Goal: Information Seeking & Learning: Compare options

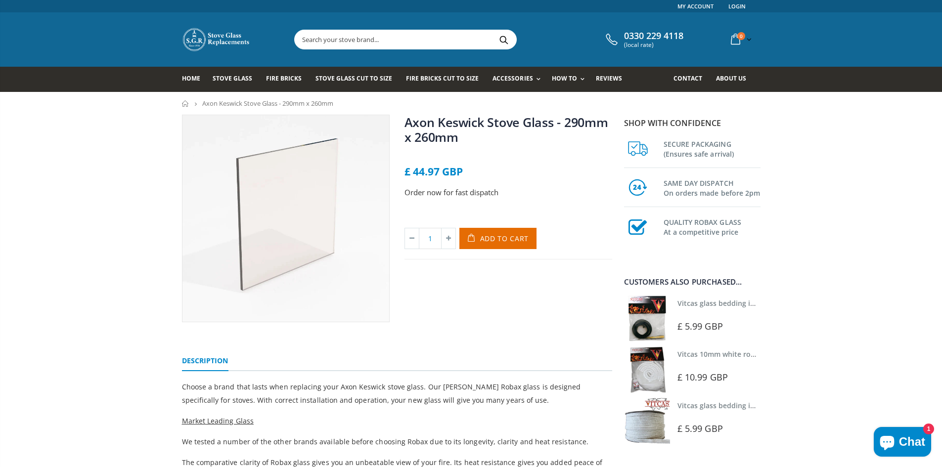
click at [196, 103] on icon "breadcrumbs" at bounding box center [196, 103] width 8 height 8
click at [235, 78] on span "Stove Glass" at bounding box center [233, 78] width 40 height 8
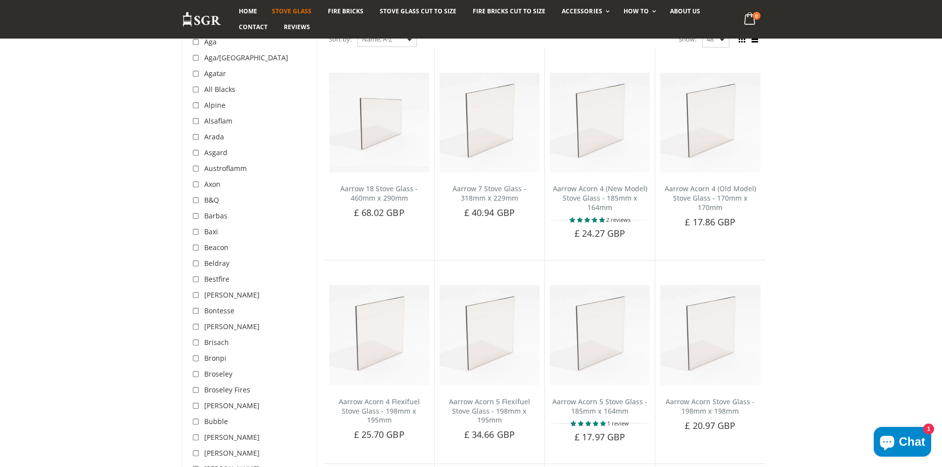
scroll to position [198, 0]
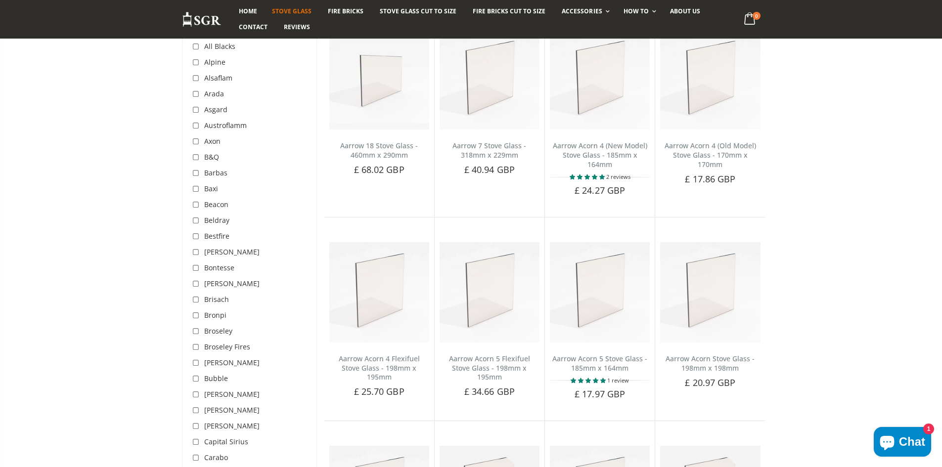
click at [194, 141] on input "checkbox" at bounding box center [197, 142] width 10 height 10
checkbox input "true"
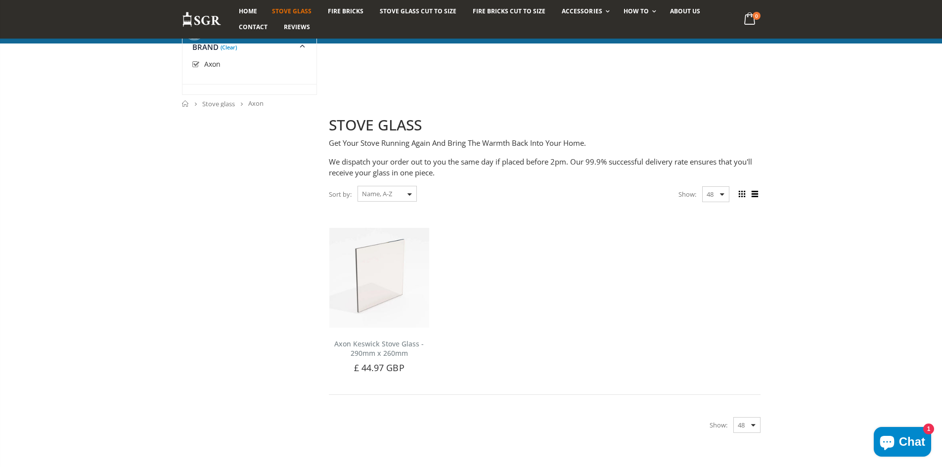
scroll to position [198, 0]
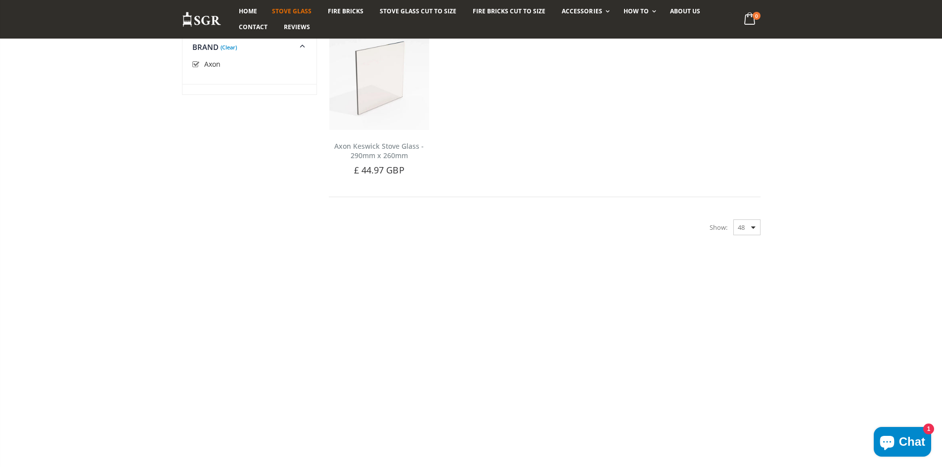
click at [195, 63] on input "checkbox" at bounding box center [197, 65] width 10 height 10
checkbox input "false"
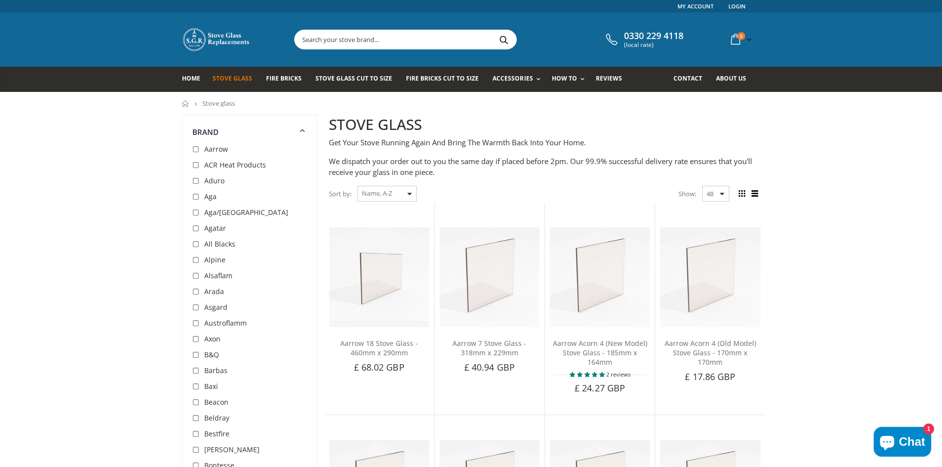
click at [411, 192] on div "Sort by: Featured Best Selling Name, A-Z Name, Z-A Price, low to high Price, hi…" at bounding box center [373, 193] width 88 height 17
click at [407, 193] on select "Featured Best Selling Name, A-Z Name, Z-A Price, low to high Price, high to low…" at bounding box center [387, 194] width 59 height 16
select select "price-descending"
click at [358, 186] on select "Featured Best Selling Name, A-Z Name, Z-A Price, low to high Price, high to low…" at bounding box center [387, 194] width 59 height 16
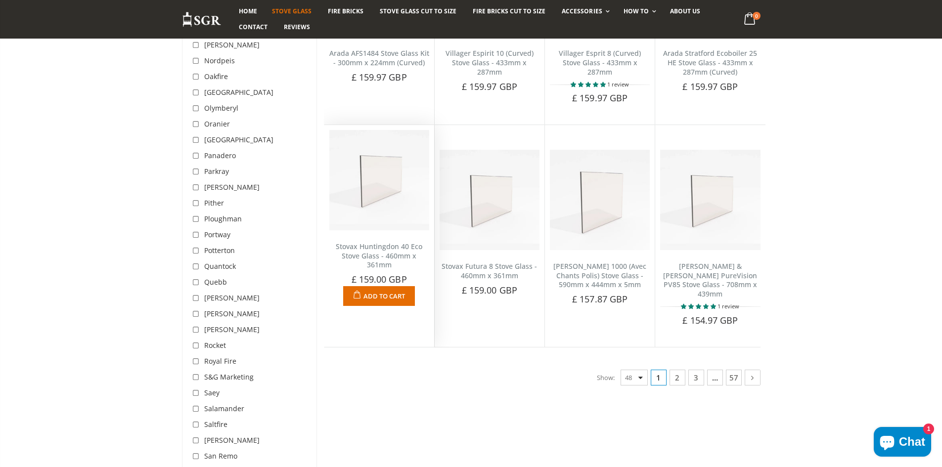
scroll to position [2312, 0]
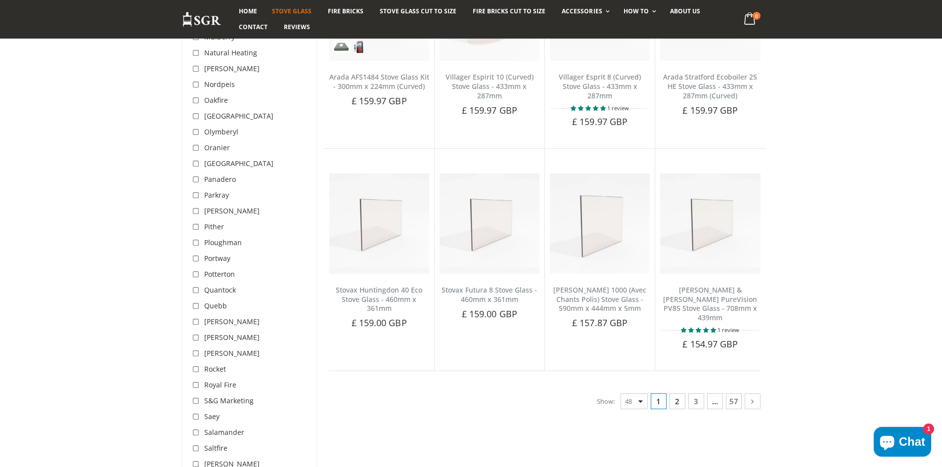
click at [677, 394] on link "2" at bounding box center [678, 402] width 16 height 16
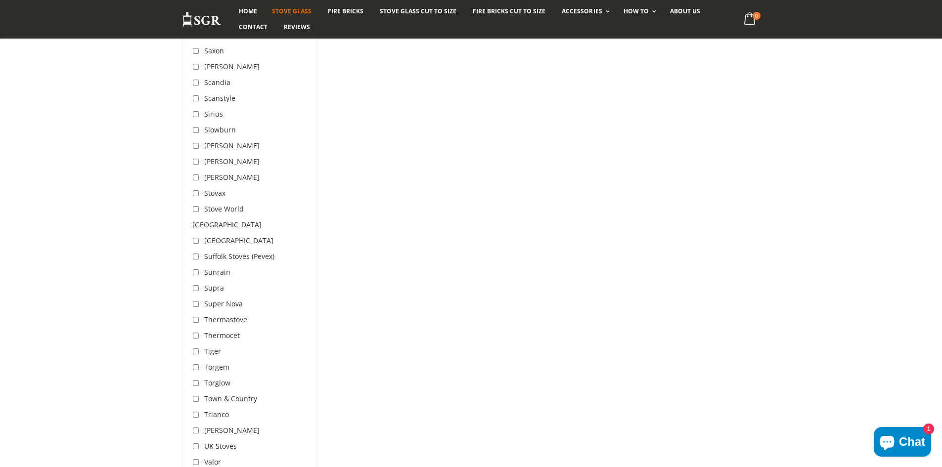
scroll to position [2312, 0]
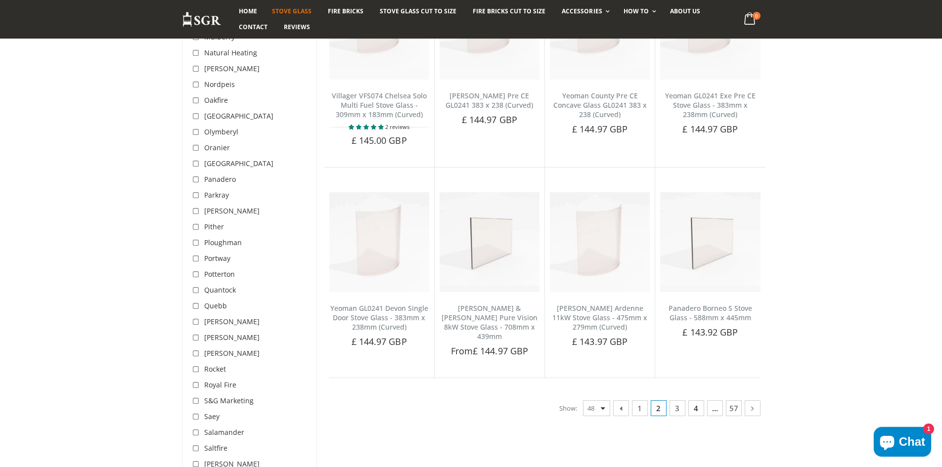
click at [698, 401] on link "4" at bounding box center [696, 409] width 16 height 16
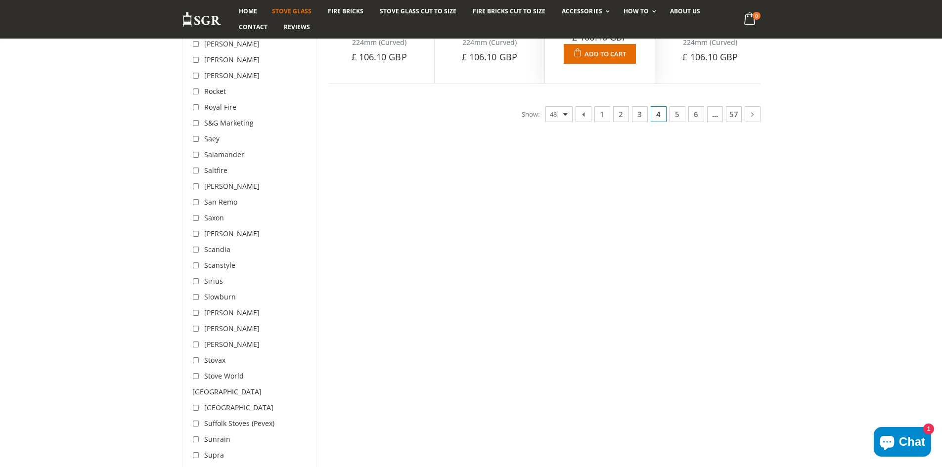
scroll to position [2362, 0]
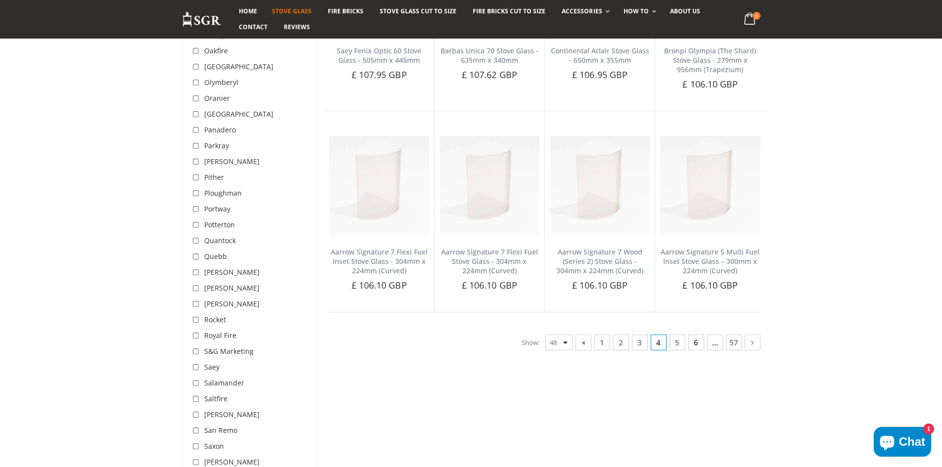
click at [700, 343] on link "6" at bounding box center [696, 343] width 16 height 16
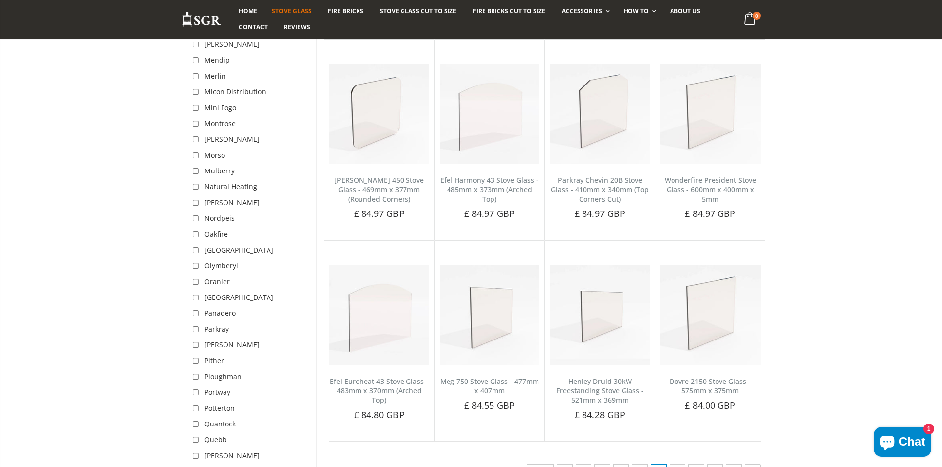
scroll to position [2312, 0]
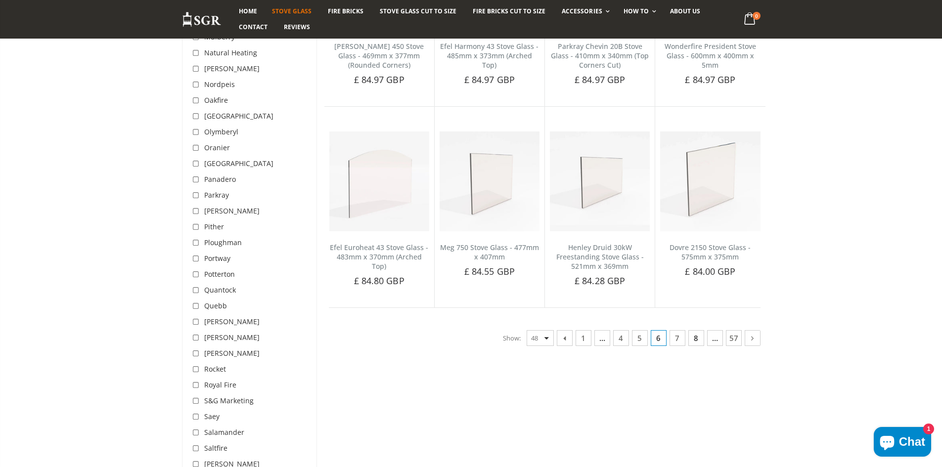
click at [696, 331] on link "8" at bounding box center [696, 338] width 16 height 16
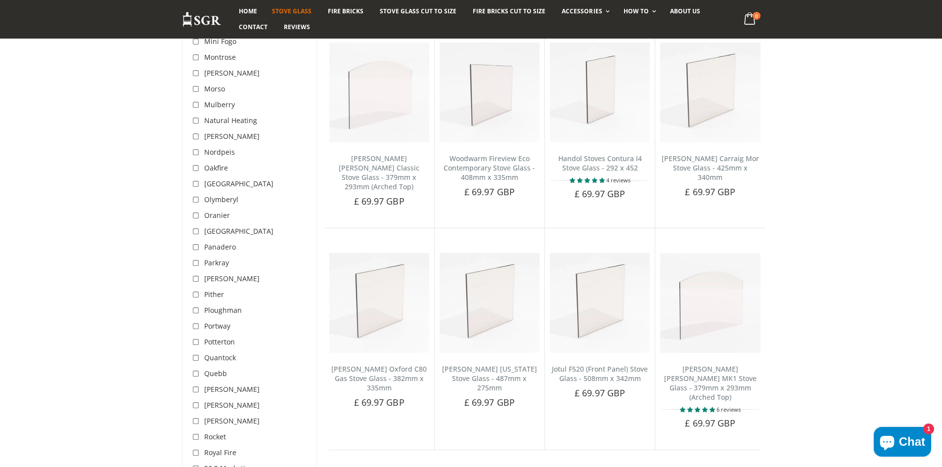
scroll to position [2263, 0]
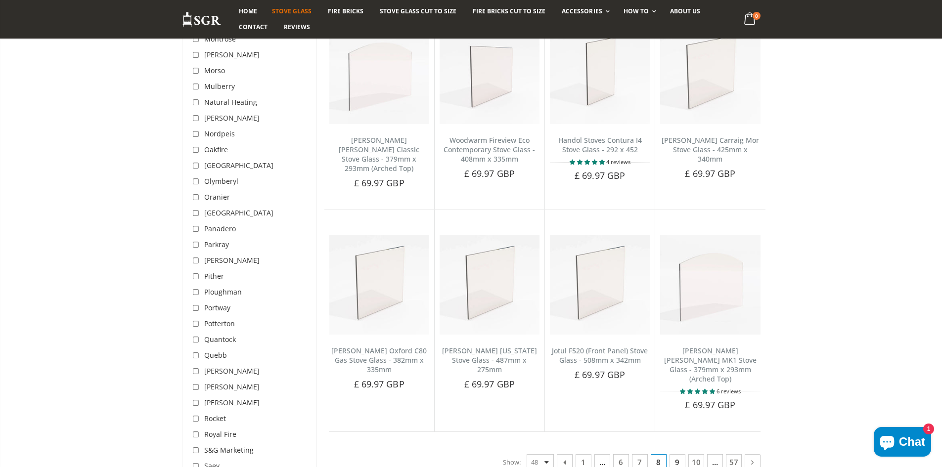
click at [679, 455] on link "9" at bounding box center [678, 463] width 16 height 16
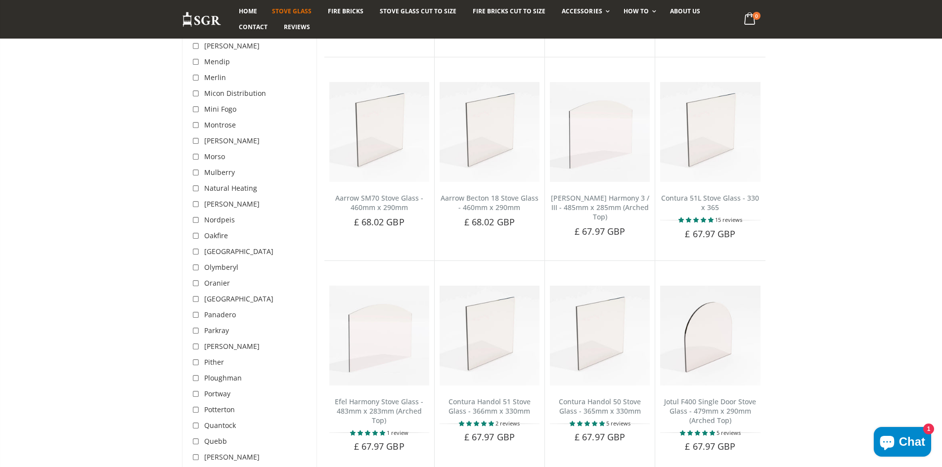
scroll to position [2263, 0]
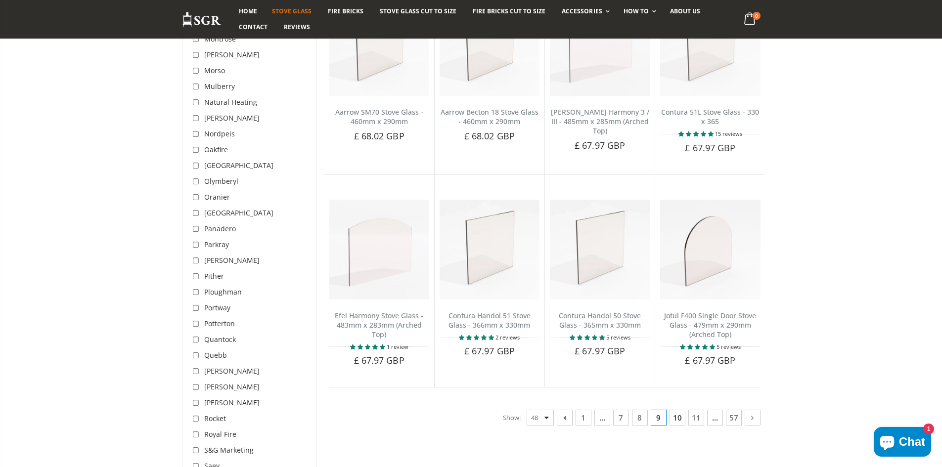
click at [676, 422] on link "10" at bounding box center [678, 418] width 16 height 16
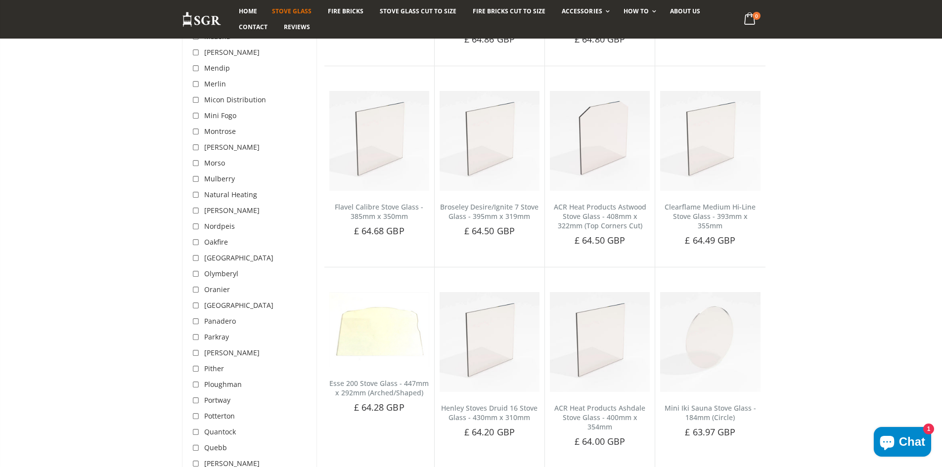
scroll to position [2312, 0]
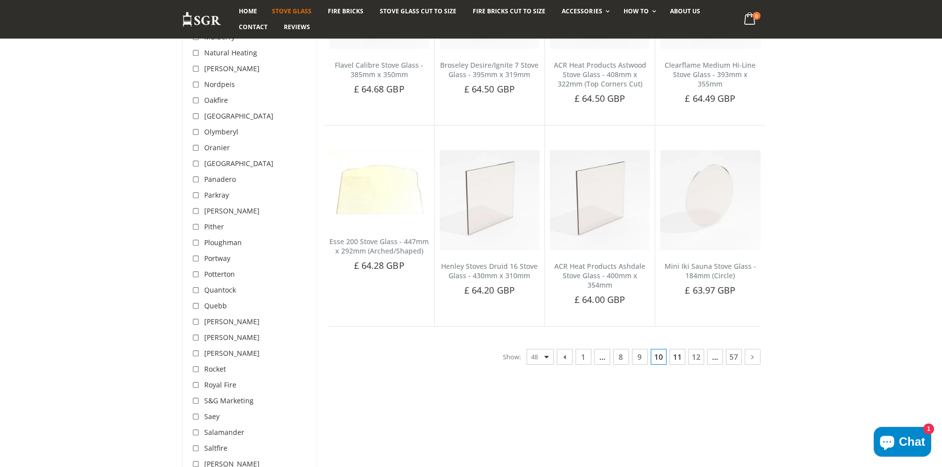
click at [675, 352] on link "11" at bounding box center [678, 357] width 16 height 16
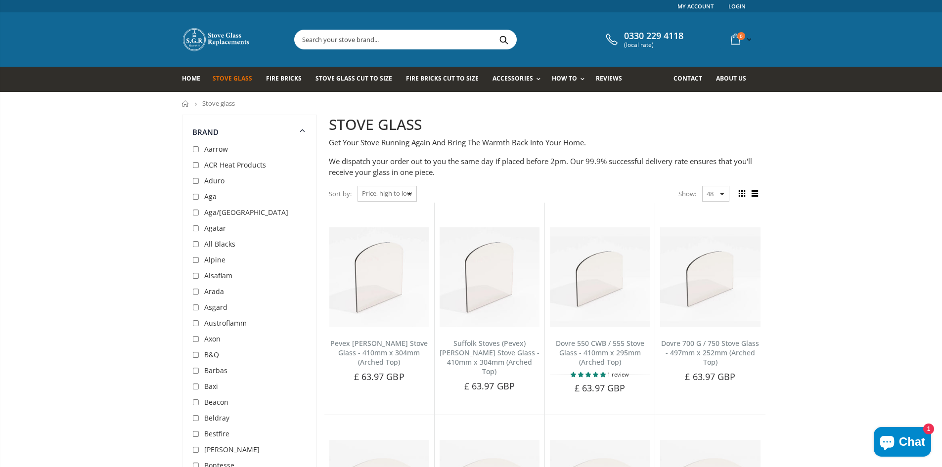
click at [205, 339] on span "Axon" at bounding box center [212, 338] width 16 height 9
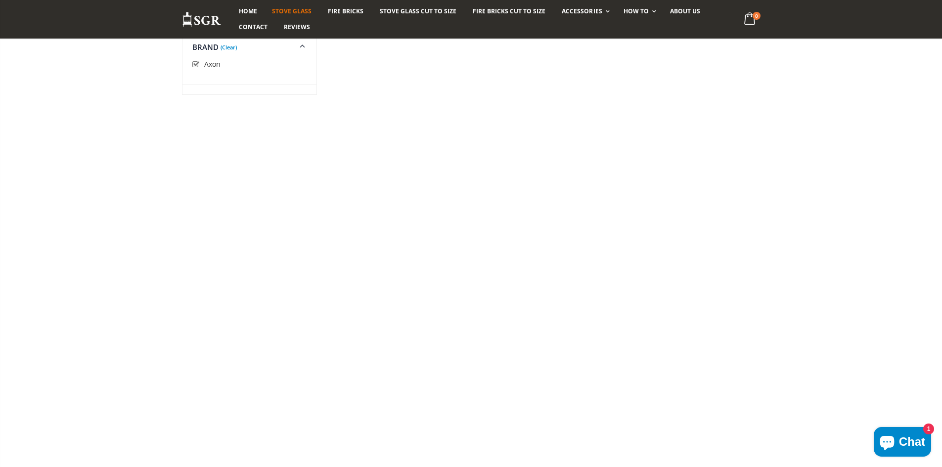
scroll to position [2263, 0]
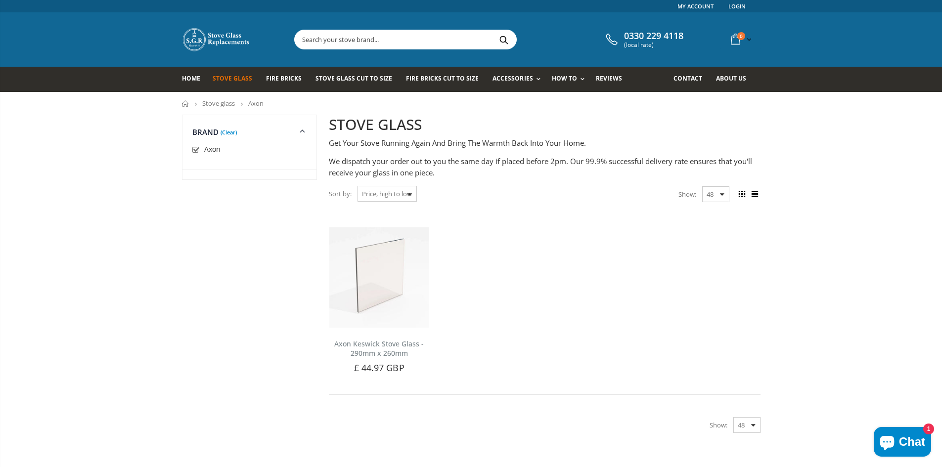
scroll to position [198, 0]
